Goal: Information Seeking & Learning: Find specific fact

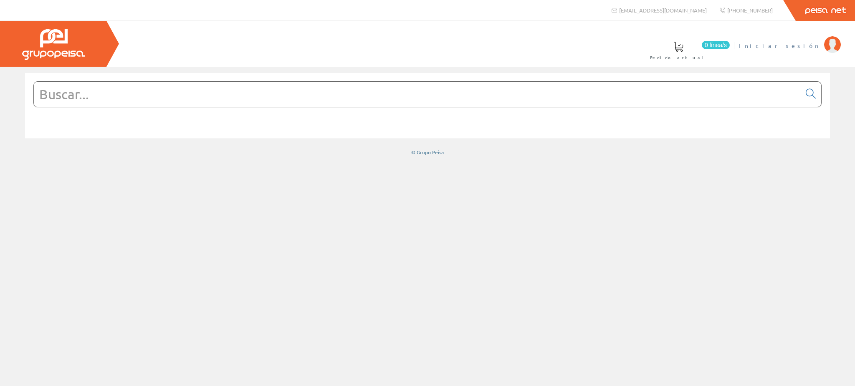
click at [815, 43] on span "Iniciar sesión" at bounding box center [779, 45] width 81 height 8
click at [109, 96] on input "text" at bounding box center [417, 94] width 767 height 25
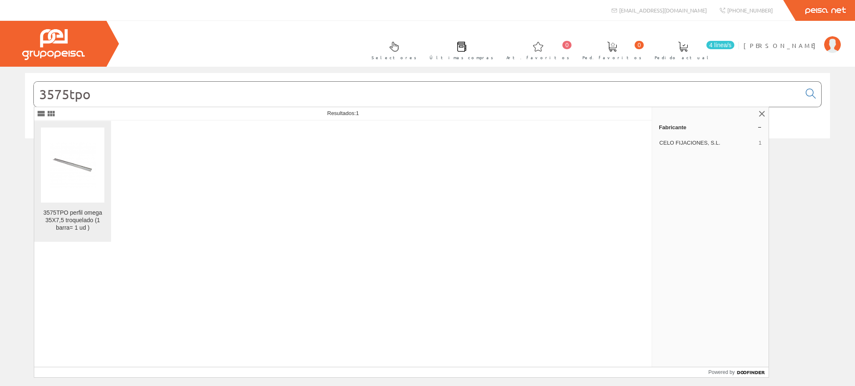
type input "3575tpo"
click at [64, 220] on div "3575TPO perfil omega 35X7,5 troquelado (1 barra= 1 ud )" at bounding box center [72, 220] width 63 height 23
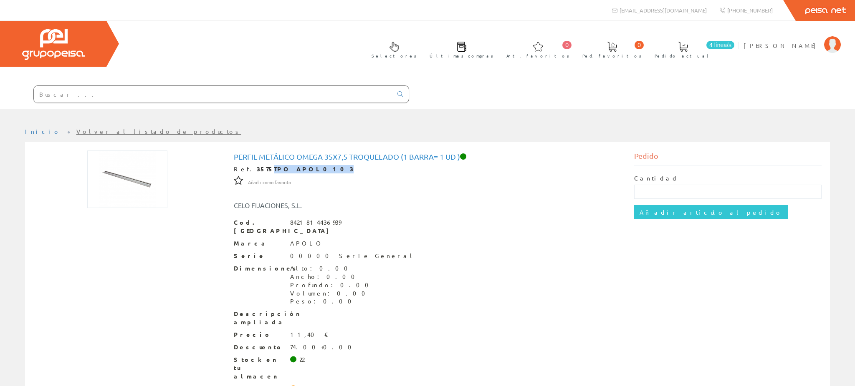
drag, startPoint x: 302, startPoint y: 128, endPoint x: 260, endPoint y: 129, distance: 42.2
click at [260, 165] on div "Ref. 3575TPO APOL0103" at bounding box center [428, 169] width 388 height 8
